Goal: Check status: Check status

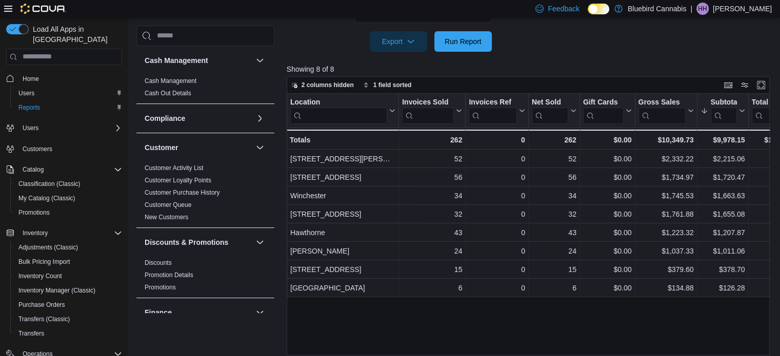
scroll to position [646, 0]
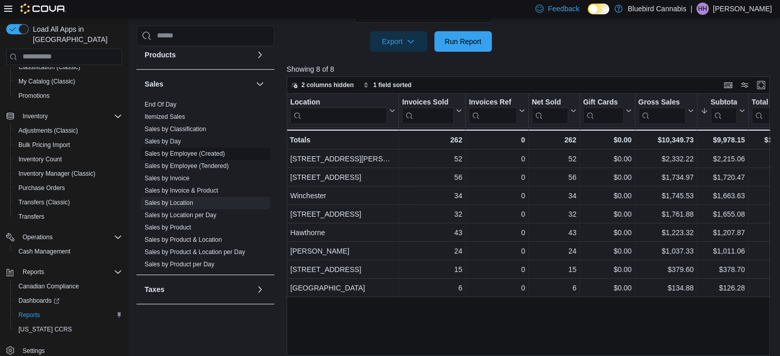
click at [194, 153] on link "Sales by Employee (Created)" at bounding box center [185, 153] width 80 height 7
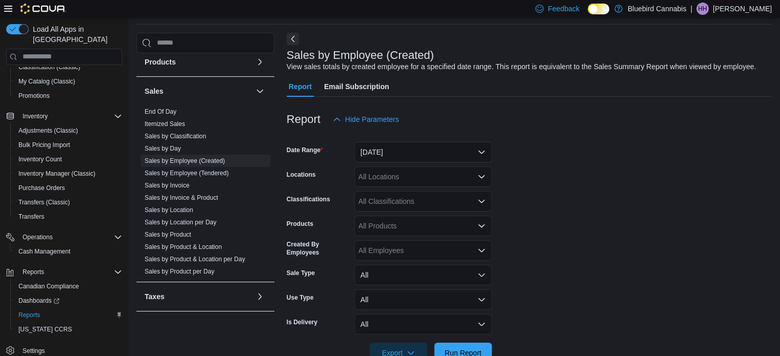
scroll to position [24, 0]
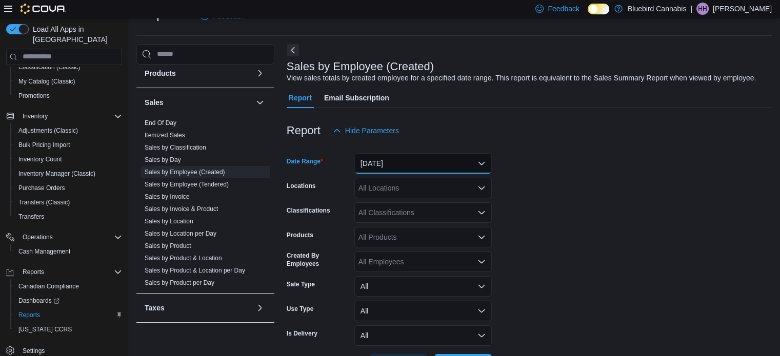
click at [451, 165] on button "[DATE]" at bounding box center [422, 163] width 137 height 21
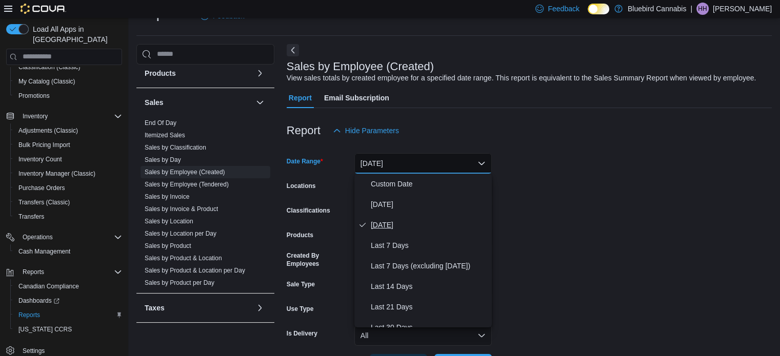
scroll to position [154, 0]
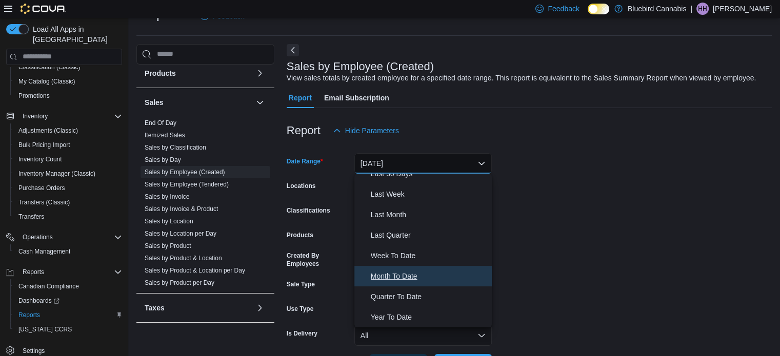
click at [418, 271] on span "Month To Date" at bounding box center [429, 276] width 117 height 12
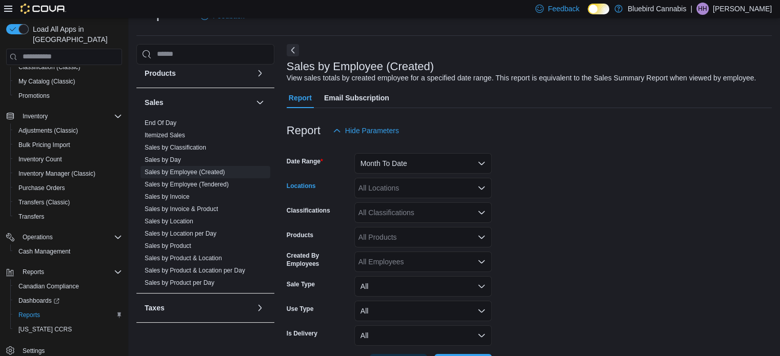
click at [431, 194] on div "All Locations" at bounding box center [422, 188] width 137 height 21
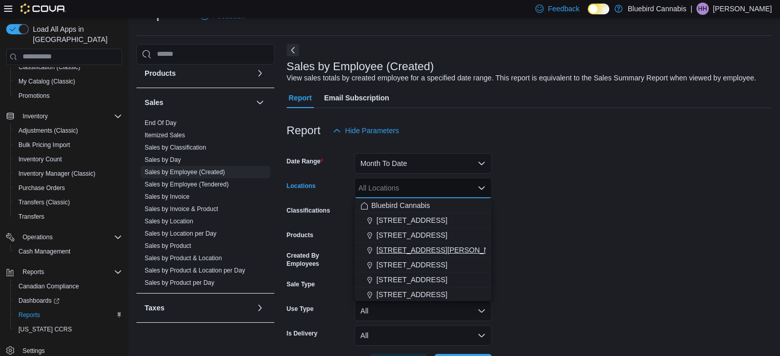
click at [432, 250] on span "[STREET_ADDRESS][PERSON_NAME]" at bounding box center [441, 250] width 130 height 10
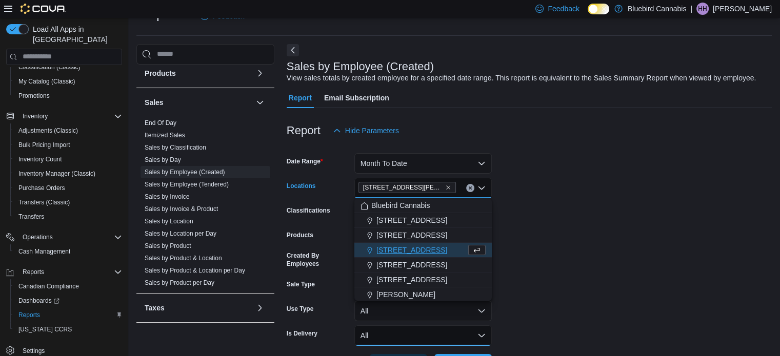
click at [435, 328] on button "All" at bounding box center [422, 336] width 137 height 21
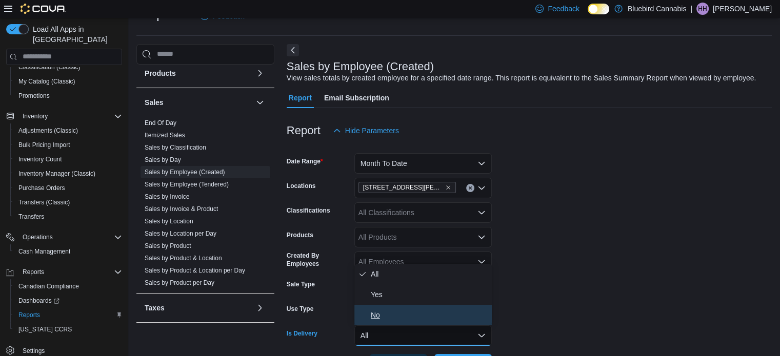
click at [434, 321] on span "No" at bounding box center [429, 315] width 117 height 12
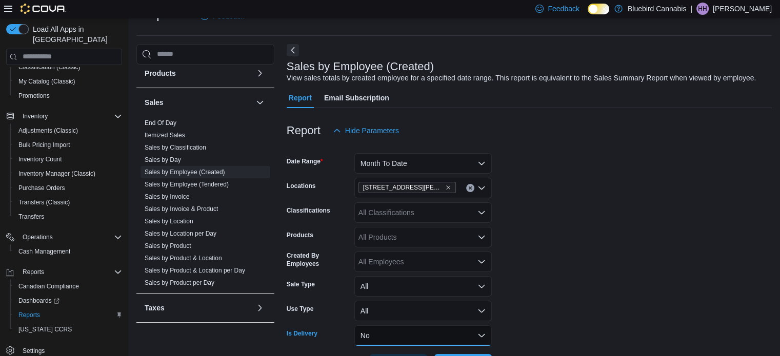
scroll to position [62, 0]
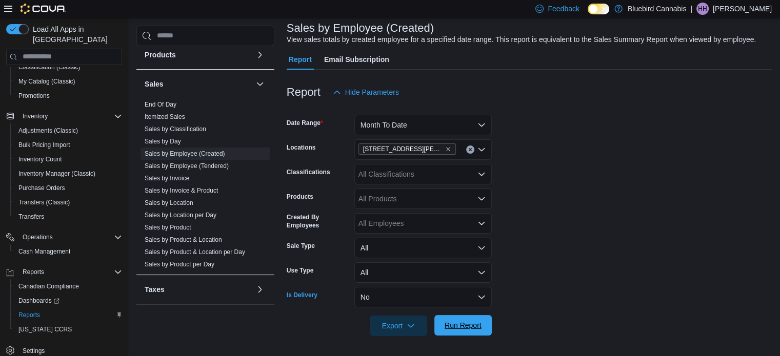
click at [453, 321] on span "Run Report" at bounding box center [462, 325] width 37 height 10
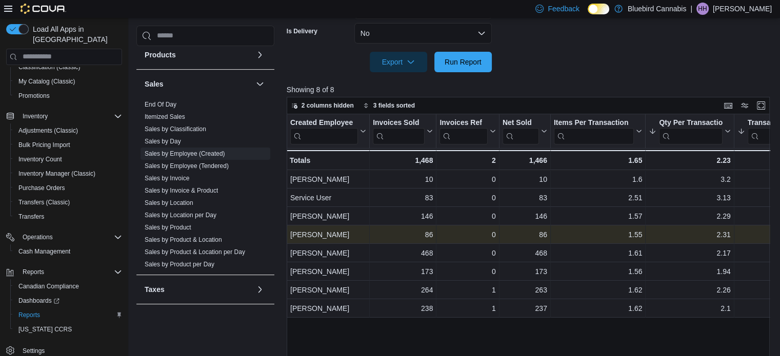
scroll to position [0, 109]
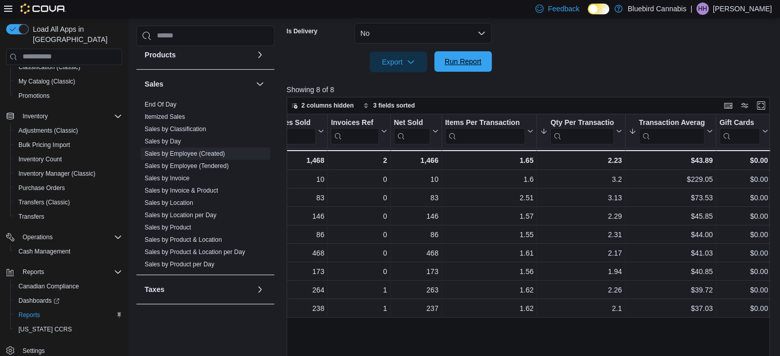
click at [450, 66] on span "Run Report" at bounding box center [462, 61] width 37 height 10
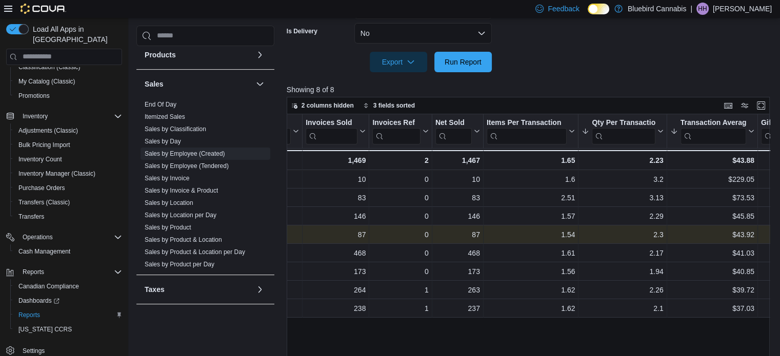
scroll to position [0, 68]
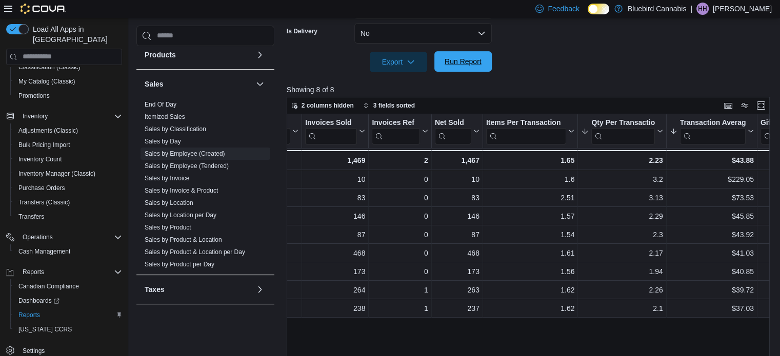
click at [455, 56] on span "Run Report" at bounding box center [462, 61] width 45 height 21
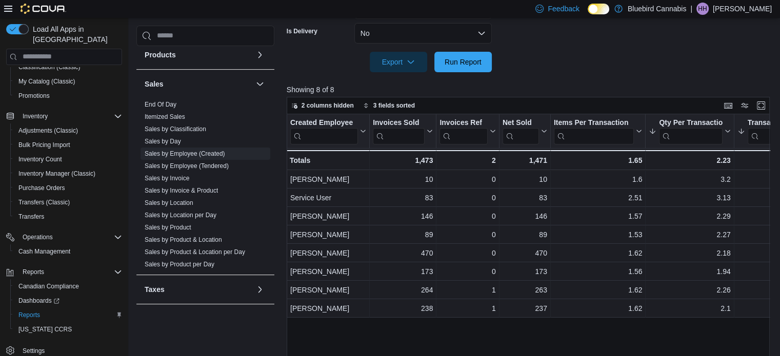
scroll to position [0, 0]
